Goal: Information Seeking & Learning: Find contact information

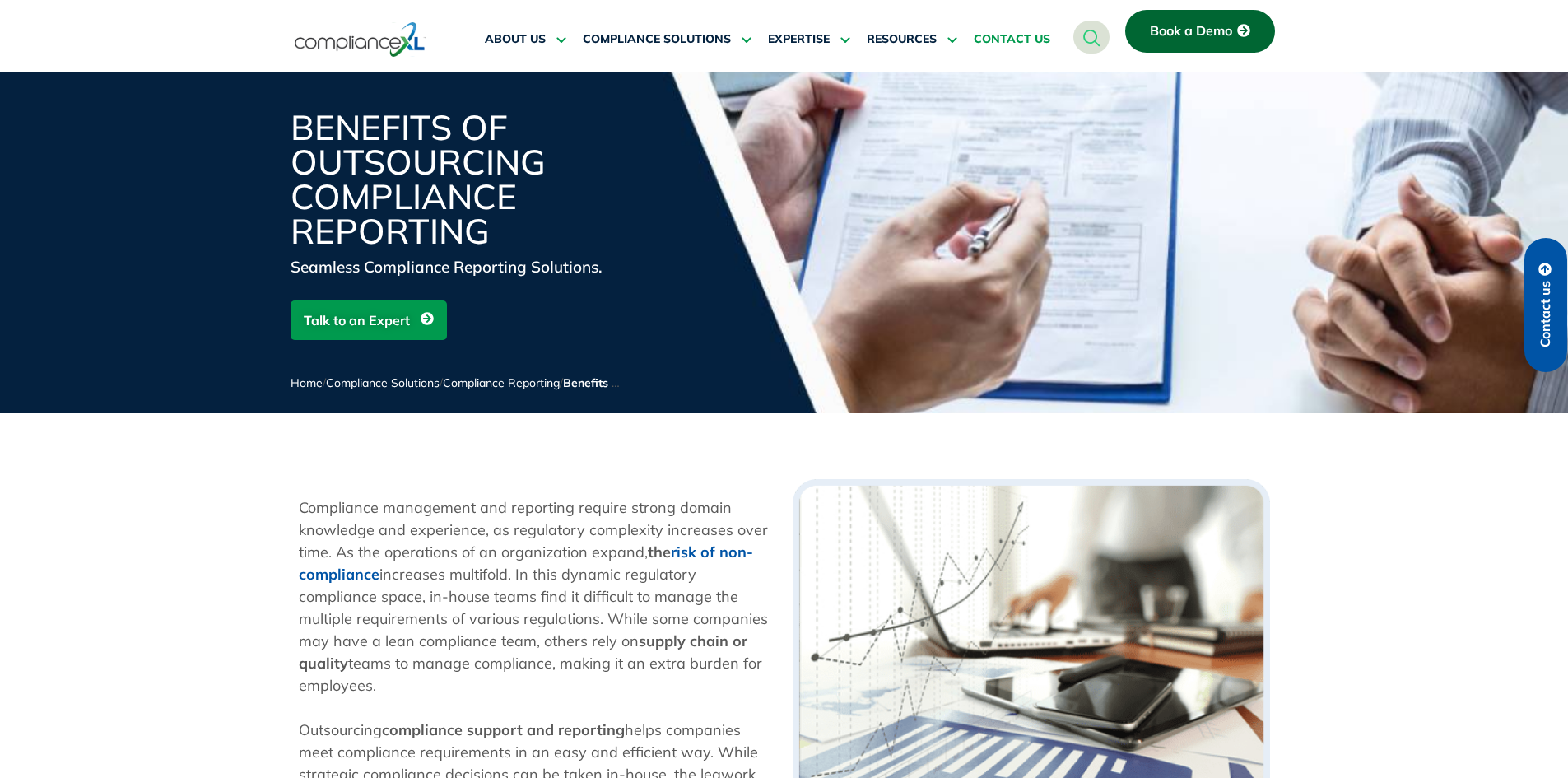
click at [1023, 39] on span "CONTACT US" at bounding box center [1012, 39] width 76 height 15
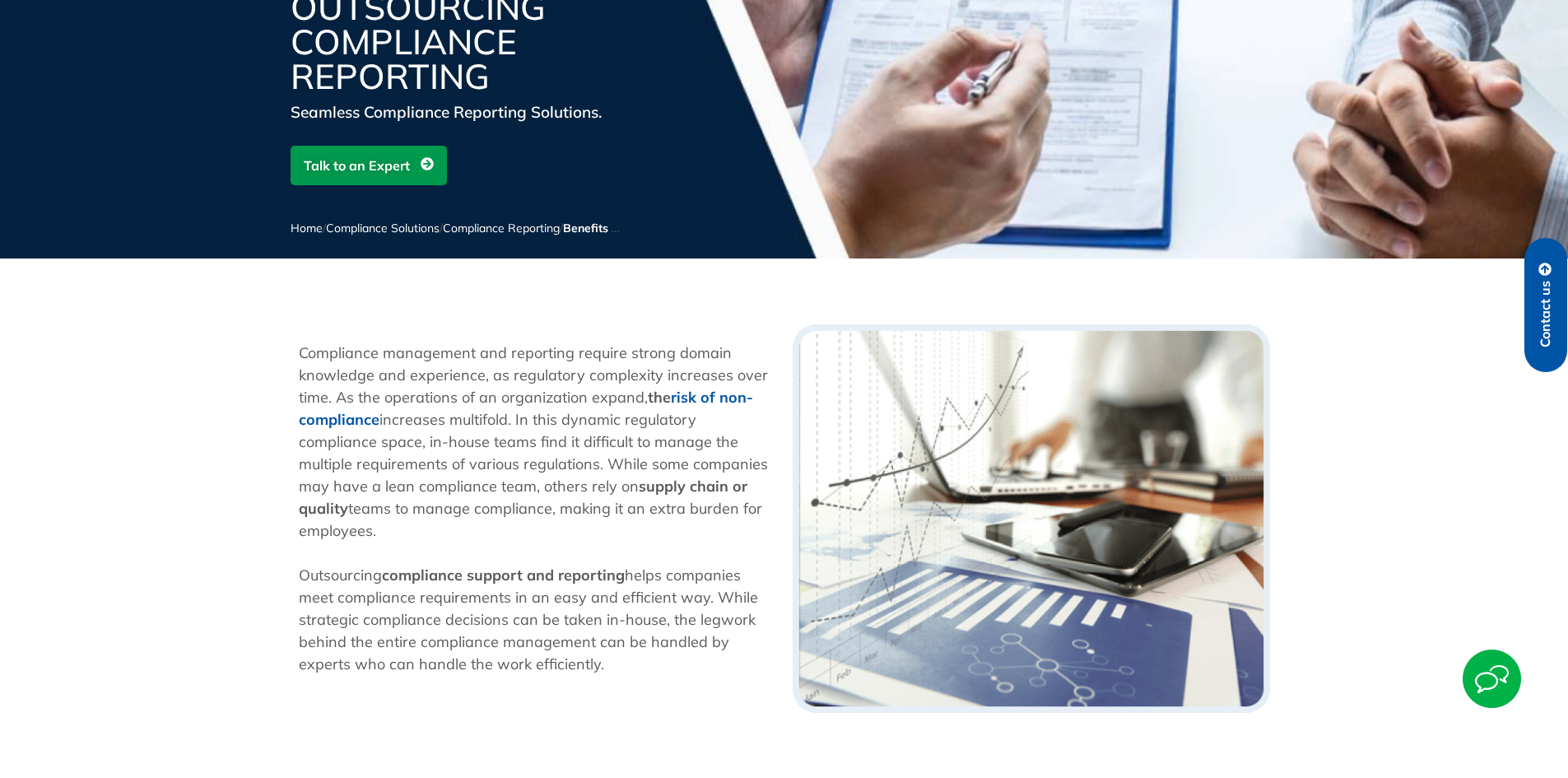
scroll to position [192, 0]
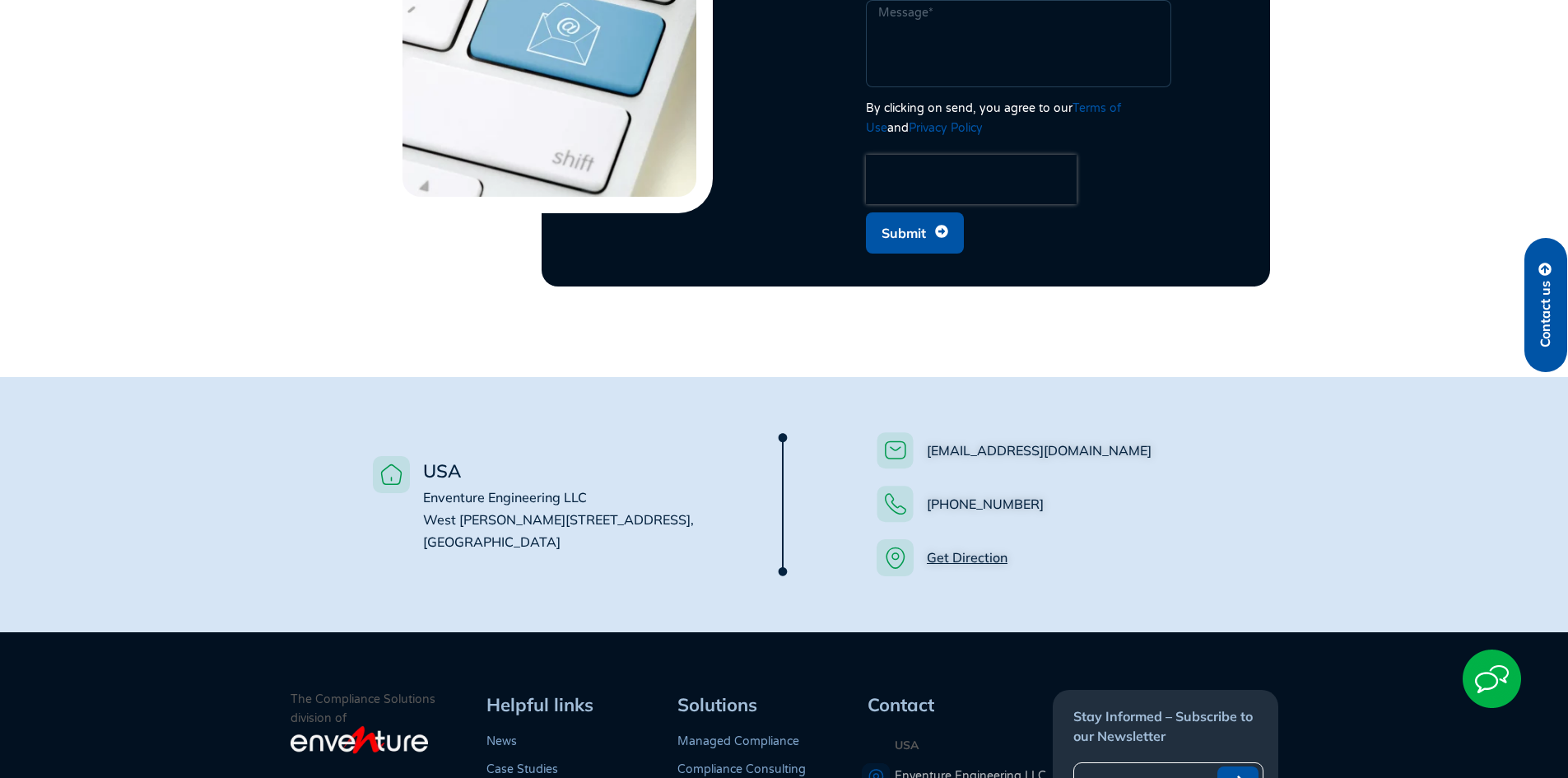
scroll to position [1153, 0]
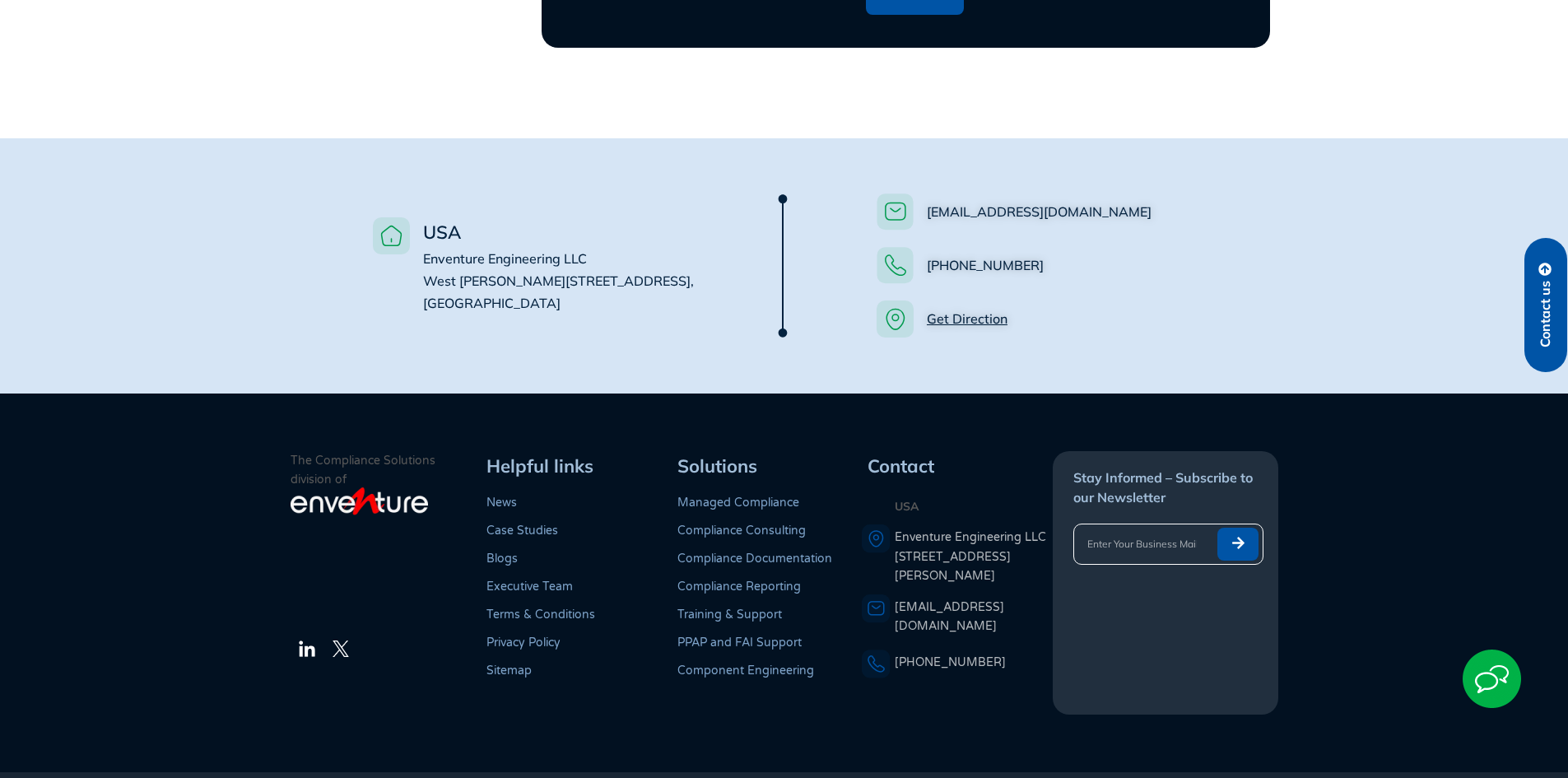
drag, startPoint x: 469, startPoint y: 263, endPoint x: 418, endPoint y: 244, distance: 54.4
click at [418, 244] on li "USA Enventure Engineering LLC [STREET_ADDRESS][PERSON_NAME]" at bounding box center [551, 265] width 357 height 97
copy span "Enventure Engineering LLC [STREET_ADDRESS][PERSON_NAME]"
click at [620, 281] on li "USA Enventure Engineering LLC [STREET_ADDRESS][PERSON_NAME]" at bounding box center [551, 265] width 357 height 97
drag, startPoint x: 1072, startPoint y: 251, endPoint x: 924, endPoint y: 235, distance: 148.9
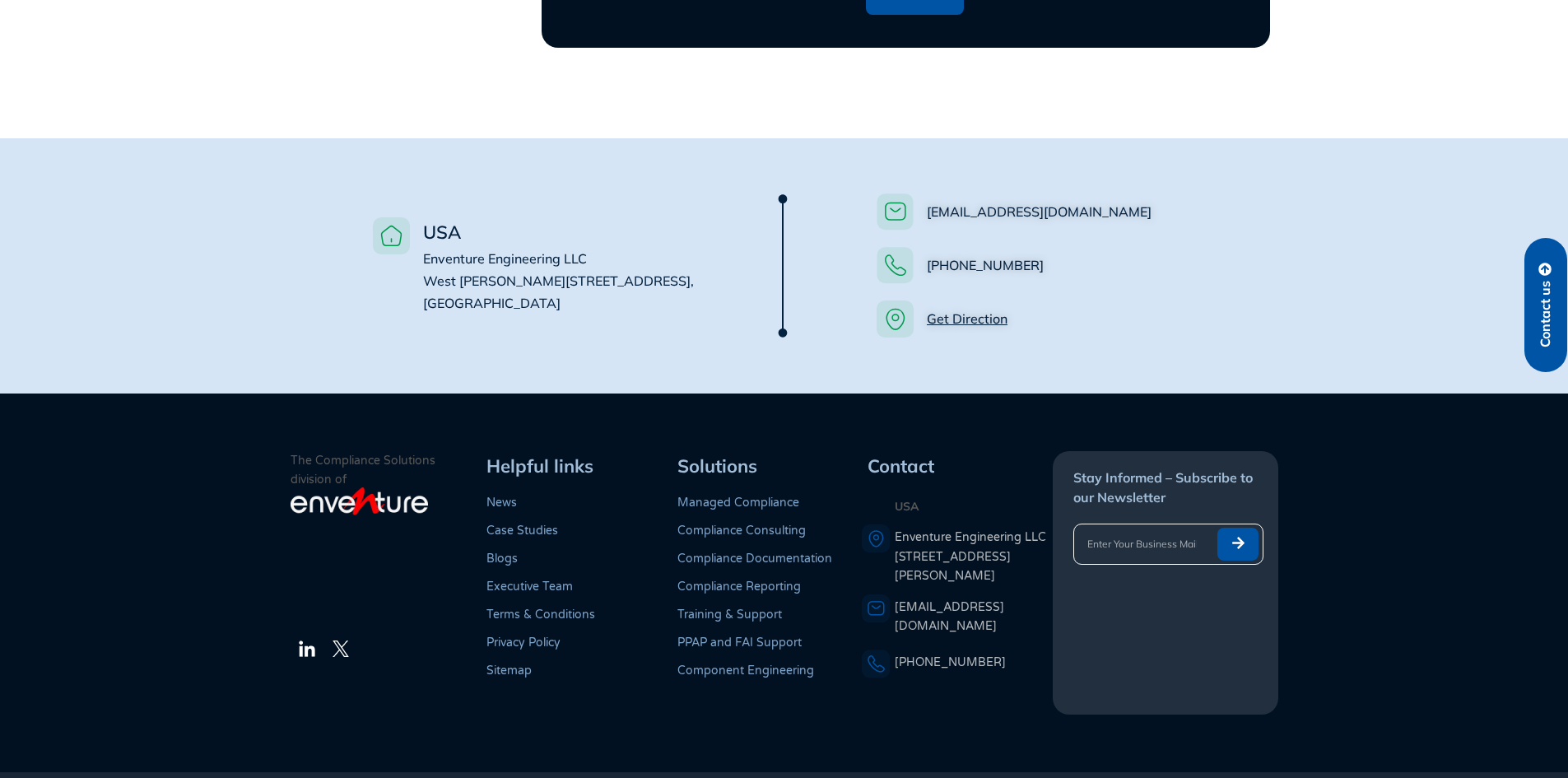
click at [924, 247] on li "[PHONE_NUMBER]" at bounding box center [1054, 269] width 357 height 45
copy link "[PHONE_NUMBER]"
click at [1127, 223] on ul "[EMAIL_ADDRESS][DOMAIN_NAME] [PHONE_NUMBER] Get Direction" at bounding box center [1054, 265] width 357 height 144
drag, startPoint x: 937, startPoint y: 190, endPoint x: 922, endPoint y: 190, distance: 15.0
click at [922, 194] on li "[EMAIL_ADDRESS][DOMAIN_NAME]" at bounding box center [1054, 216] width 357 height 45
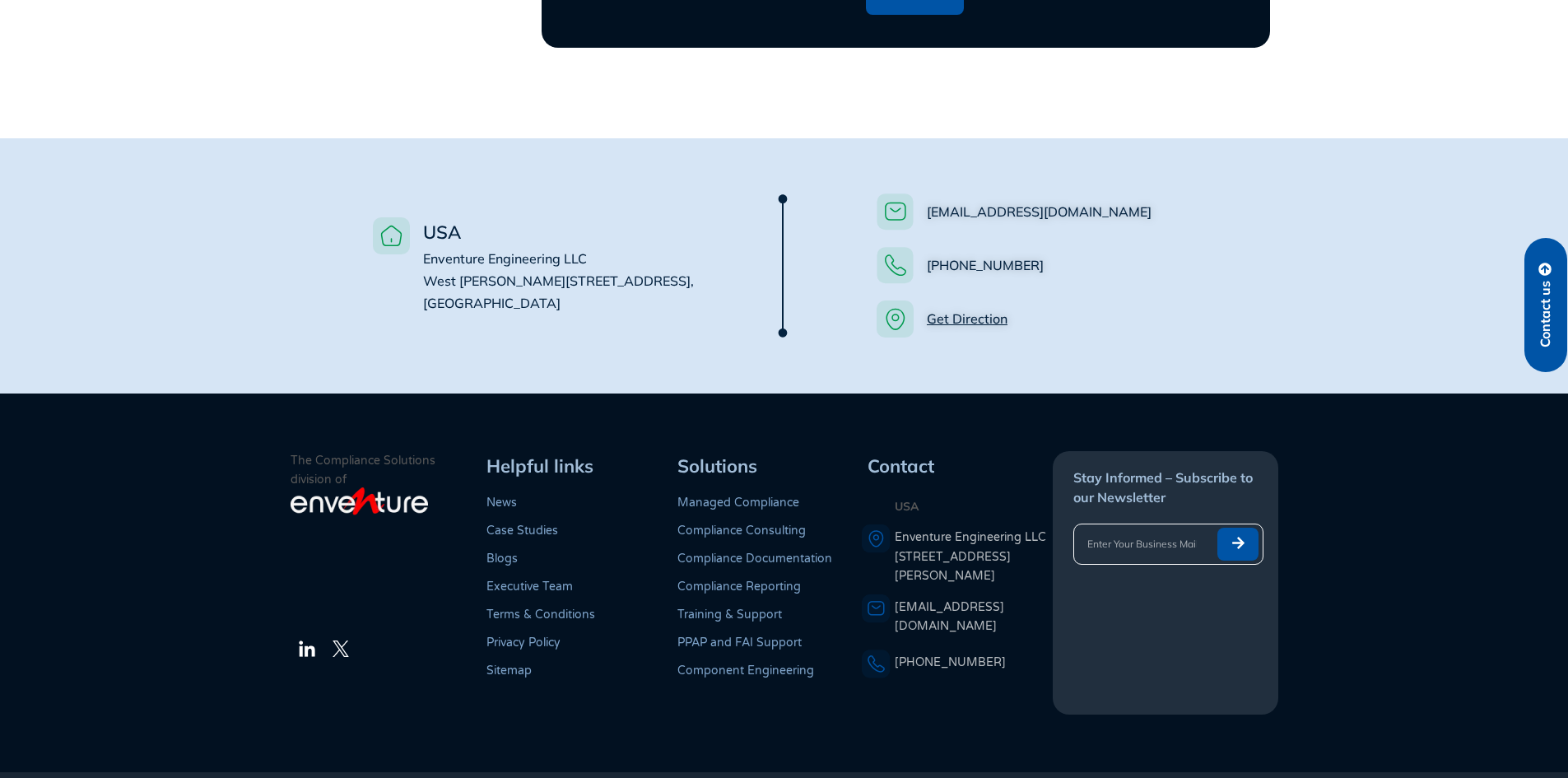
click at [1277, 328] on section "USA Enventure Engineering LLC [STREET_ADDRESS][PERSON_NAME] [EMAIL_ADDRESS][DOM…" at bounding box center [784, 265] width 1568 height 255
